Goal: Task Accomplishment & Management: Manage account settings

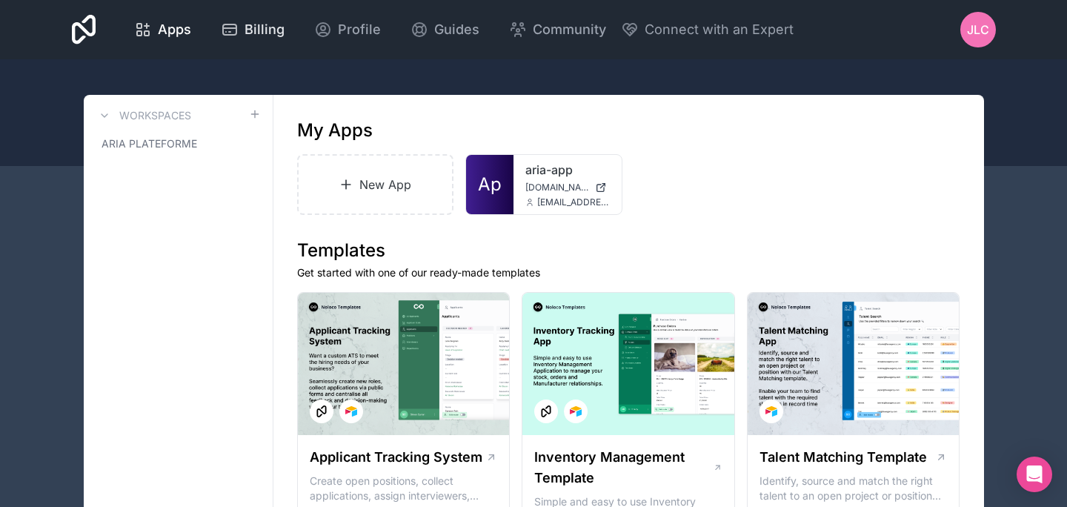
click at [255, 40] on link "Billing" at bounding box center [252, 29] width 87 height 33
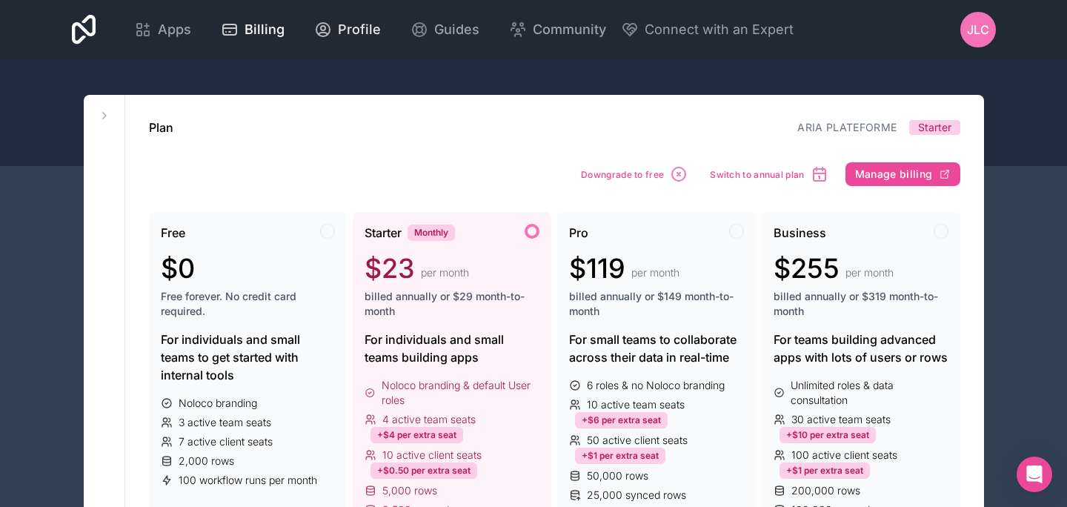
click at [359, 24] on span "Profile" at bounding box center [359, 29] width 43 height 21
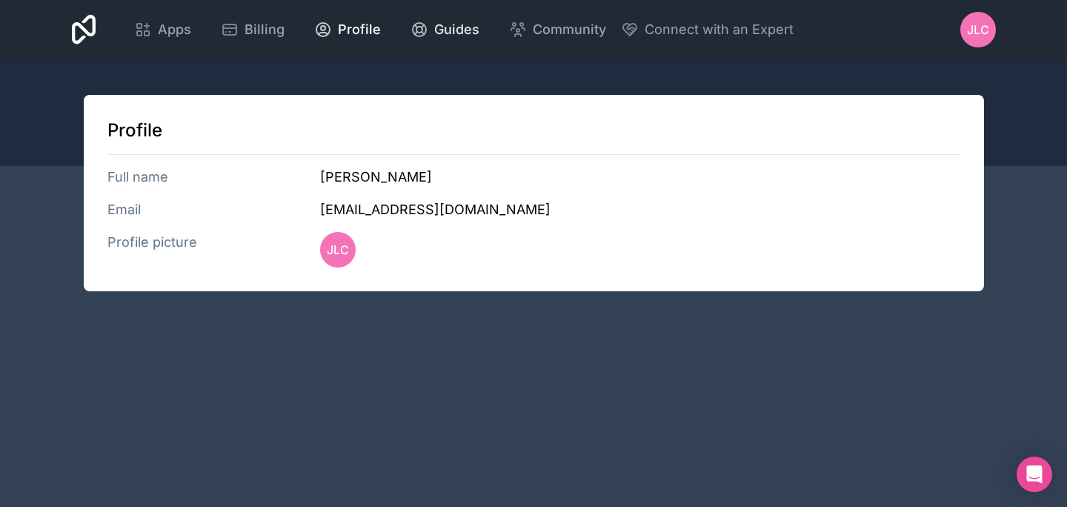
click at [422, 27] on icon at bounding box center [419, 29] width 13 height 13
click at [578, 24] on span "Community" at bounding box center [569, 29] width 73 height 21
